Goal: Task Accomplishment & Management: Complete application form

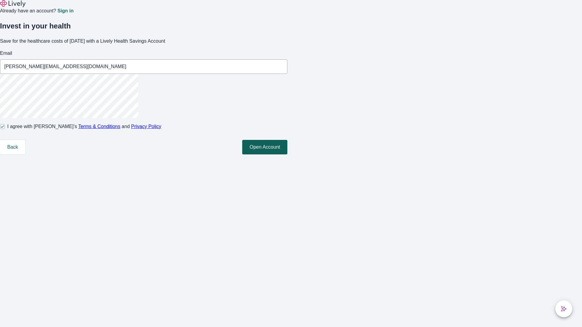
click at [287, 154] on button "Open Account" at bounding box center [264, 147] width 45 height 15
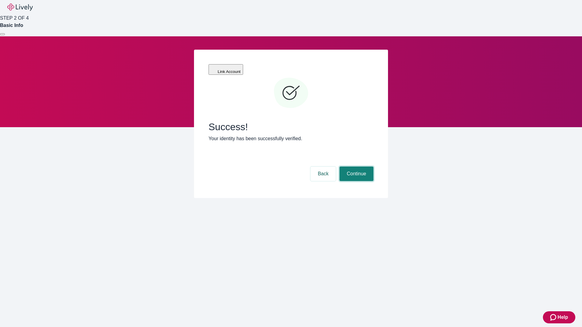
click at [355, 167] on button "Continue" at bounding box center [356, 174] width 34 height 15
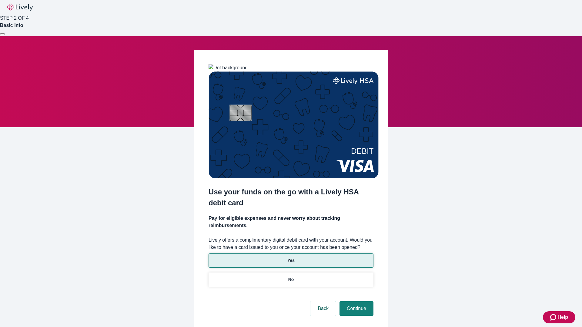
click at [290, 257] on p "Yes" at bounding box center [290, 260] width 7 height 6
click at [355, 301] on button "Continue" at bounding box center [356, 308] width 34 height 15
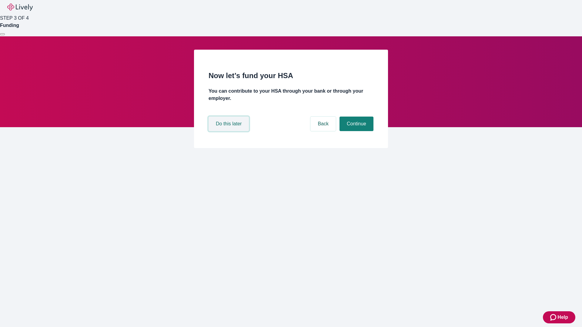
click at [229, 131] on button "Do this later" at bounding box center [228, 124] width 40 height 15
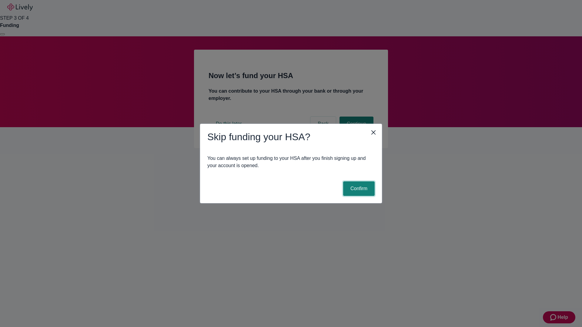
click at [358, 189] on button "Confirm" at bounding box center [359, 188] width 32 height 15
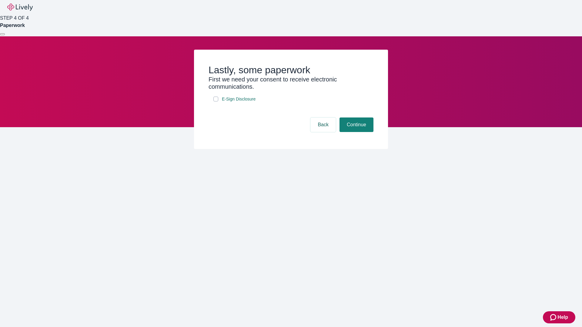
click at [216, 101] on input "E-Sign Disclosure" at bounding box center [215, 99] width 5 height 5
checkbox input "true"
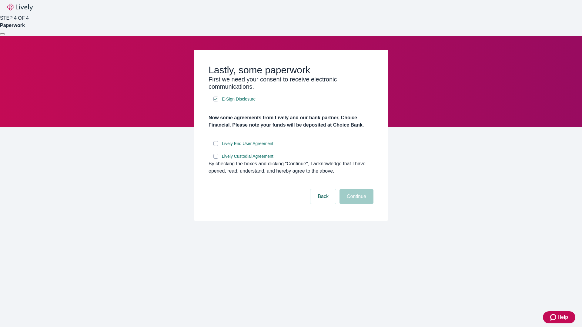
click at [216, 146] on input "Lively End User Agreement" at bounding box center [215, 143] width 5 height 5
checkbox input "true"
click at [216, 159] on input "Lively Custodial Agreement" at bounding box center [215, 156] width 5 height 5
checkbox input "true"
click at [355, 204] on button "Continue" at bounding box center [356, 196] width 34 height 15
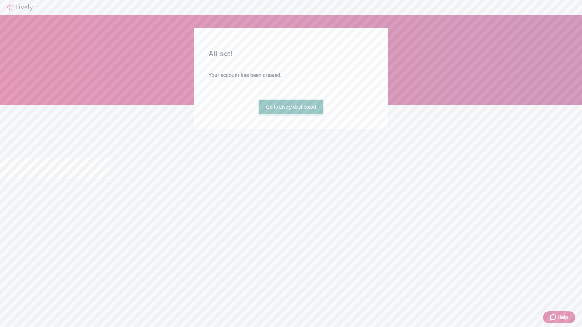
click at [290, 114] on link "Go to Lively dashboard" at bounding box center [291, 107] width 65 height 15
